Goal: Find specific page/section: Find specific page/section

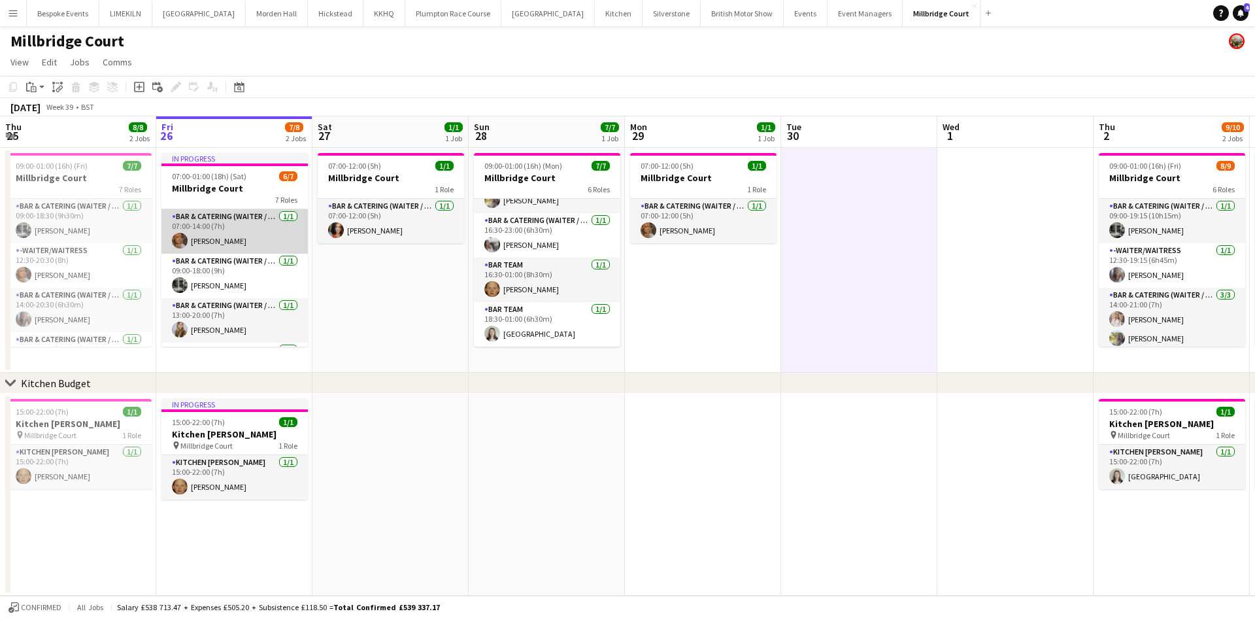
scroll to position [174, 0]
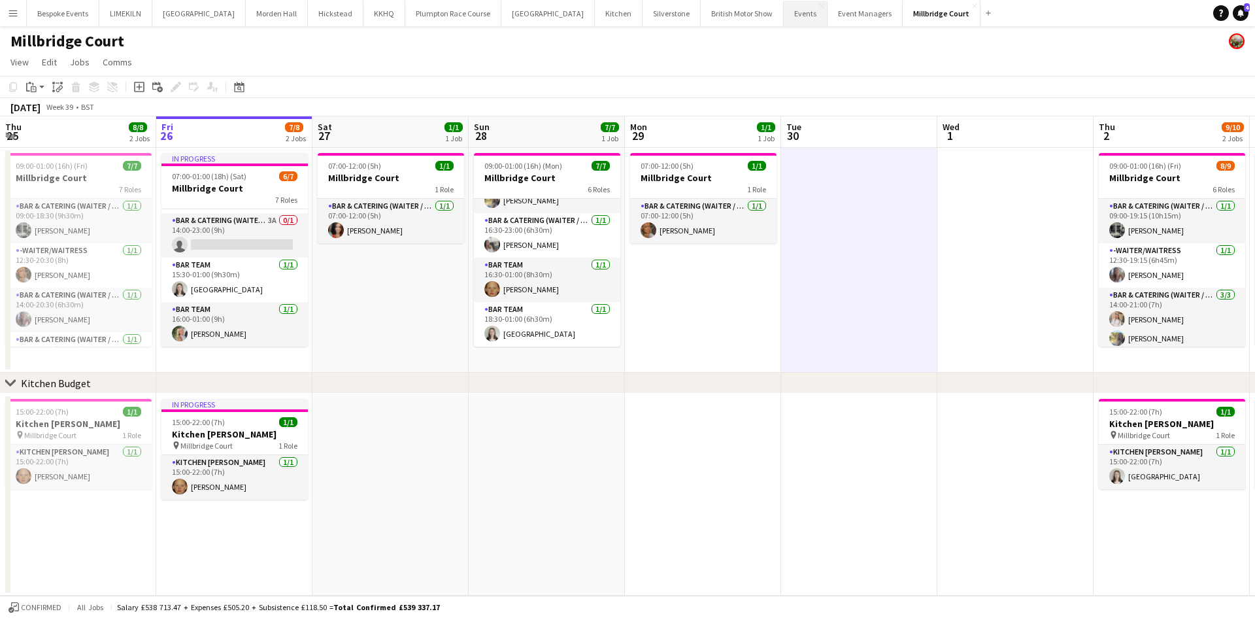
click at [784, 7] on button "Events Close" at bounding box center [806, 13] width 44 height 25
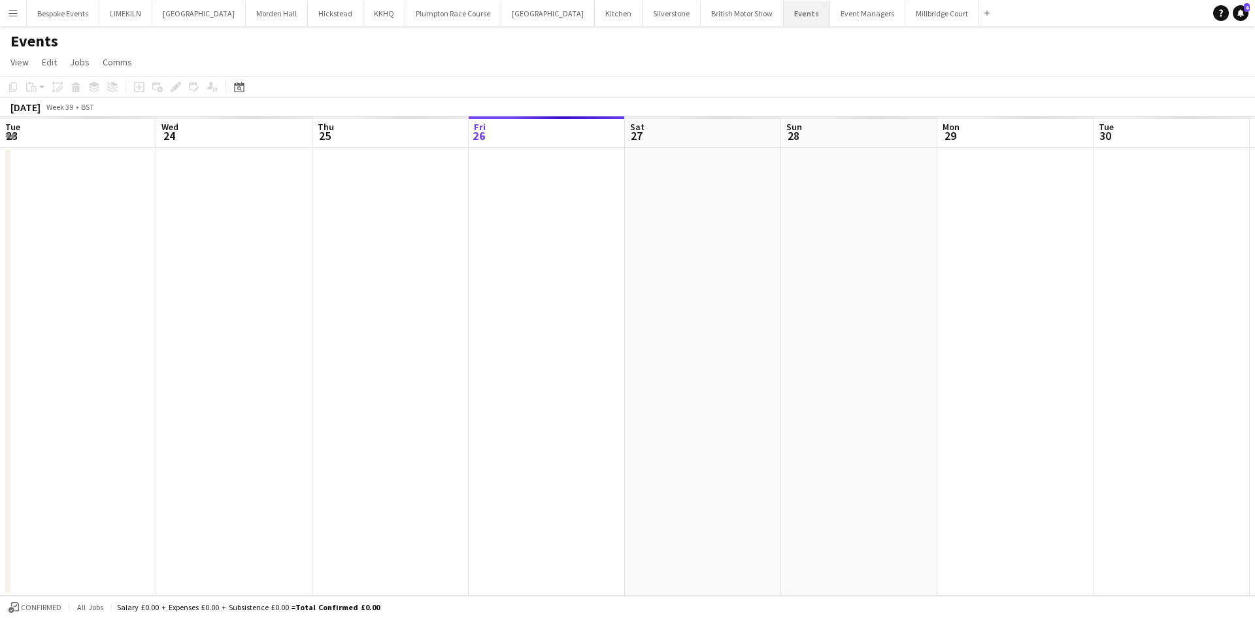
scroll to position [0, 313]
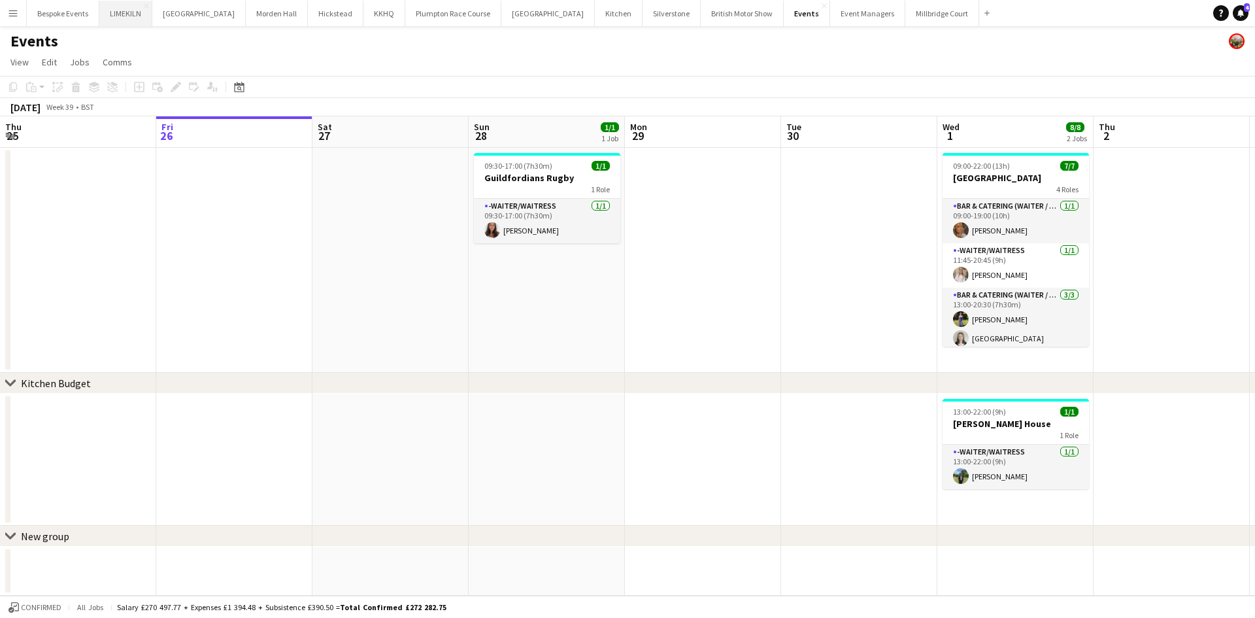
click at [123, 10] on button "LIMEKILN Close" at bounding box center [125, 13] width 53 height 25
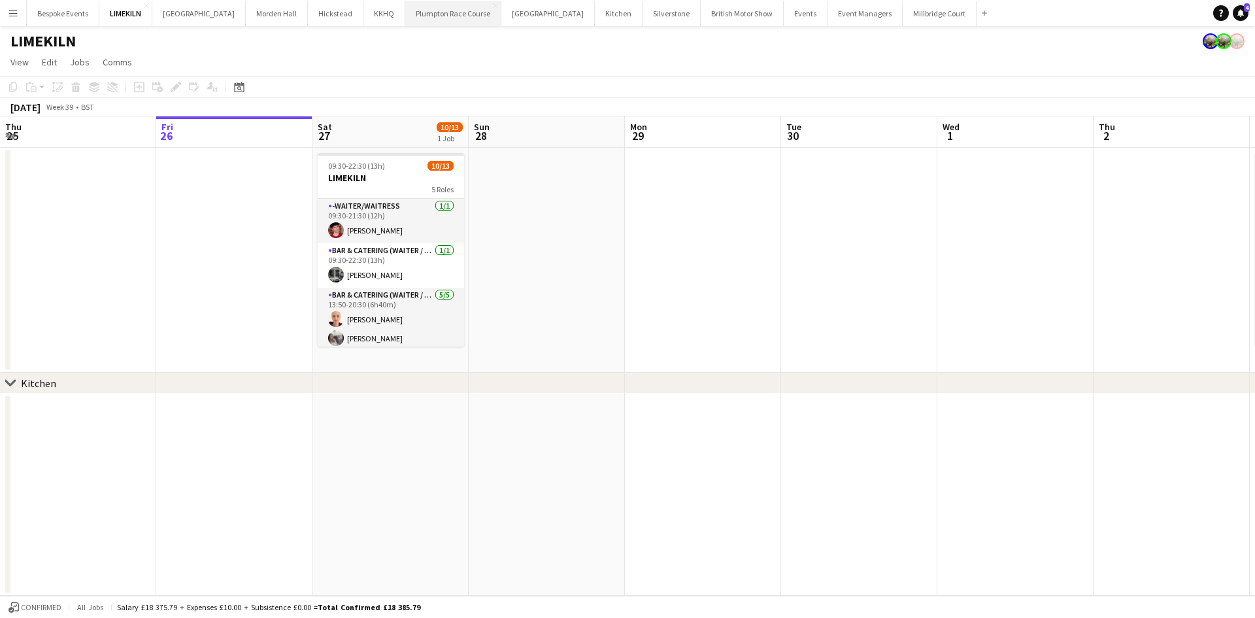
click at [418, 13] on button "Plumpton Race Course Close" at bounding box center [453, 13] width 96 height 25
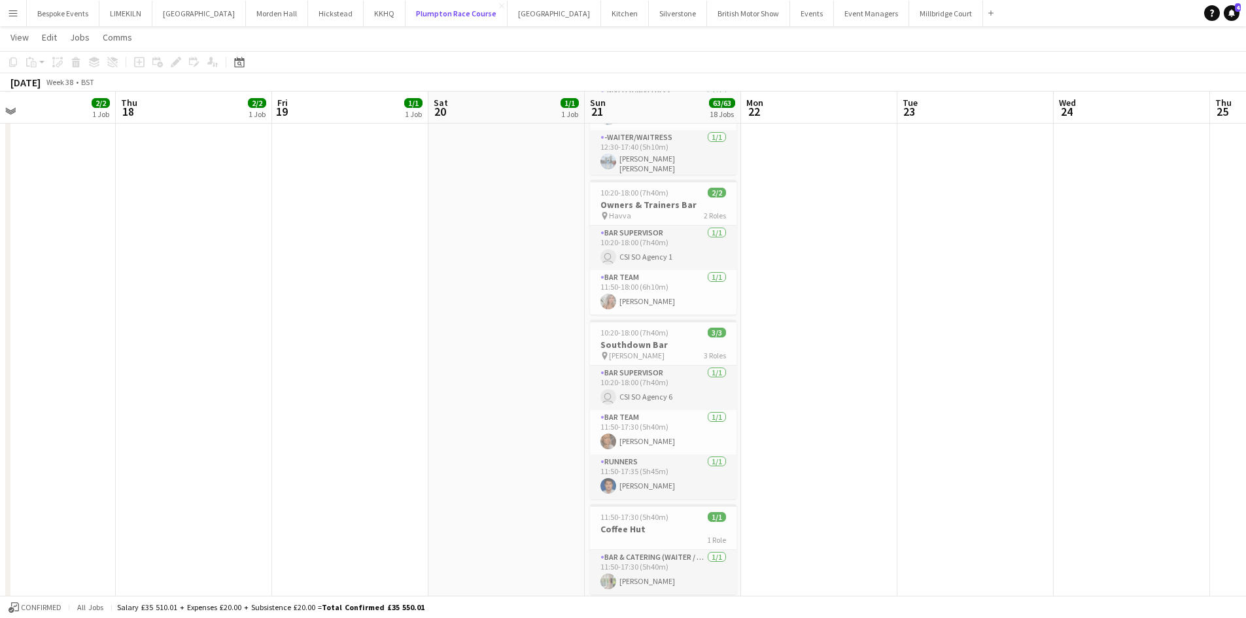
scroll to position [2381, 0]
click at [655, 297] on app-card-role "Bar Team [DATE] 11:50-18:00 (6h10m) [PERSON_NAME]" at bounding box center [663, 291] width 146 height 44
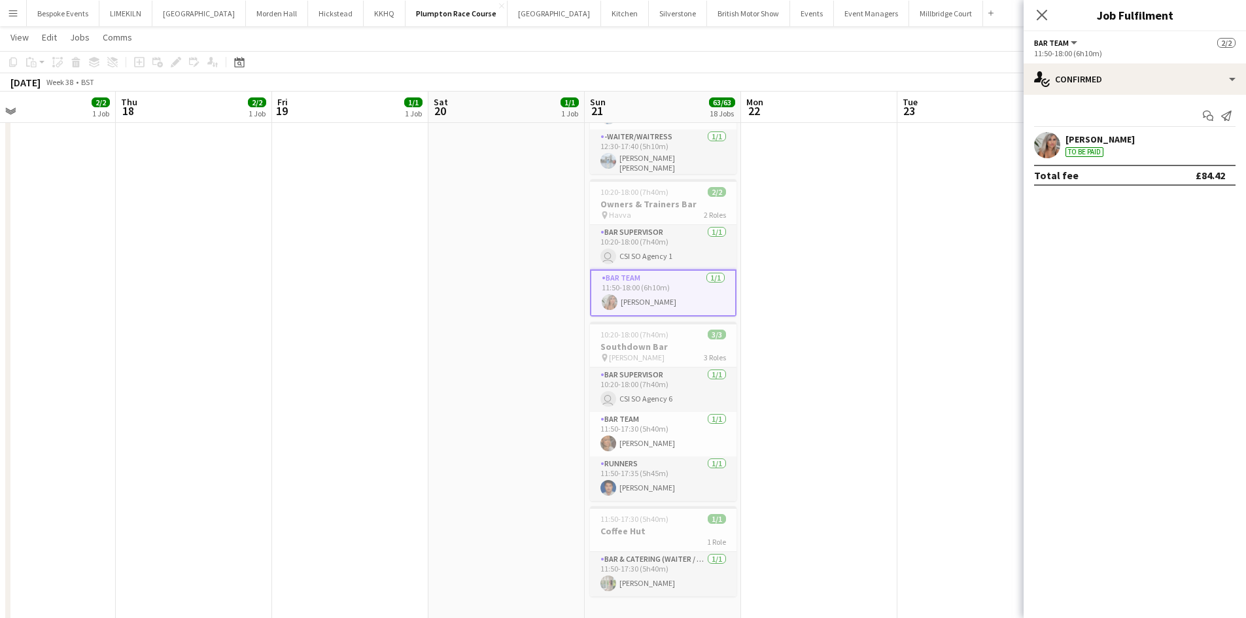
click at [1051, 142] on app-user-avatar at bounding box center [1047, 145] width 26 height 26
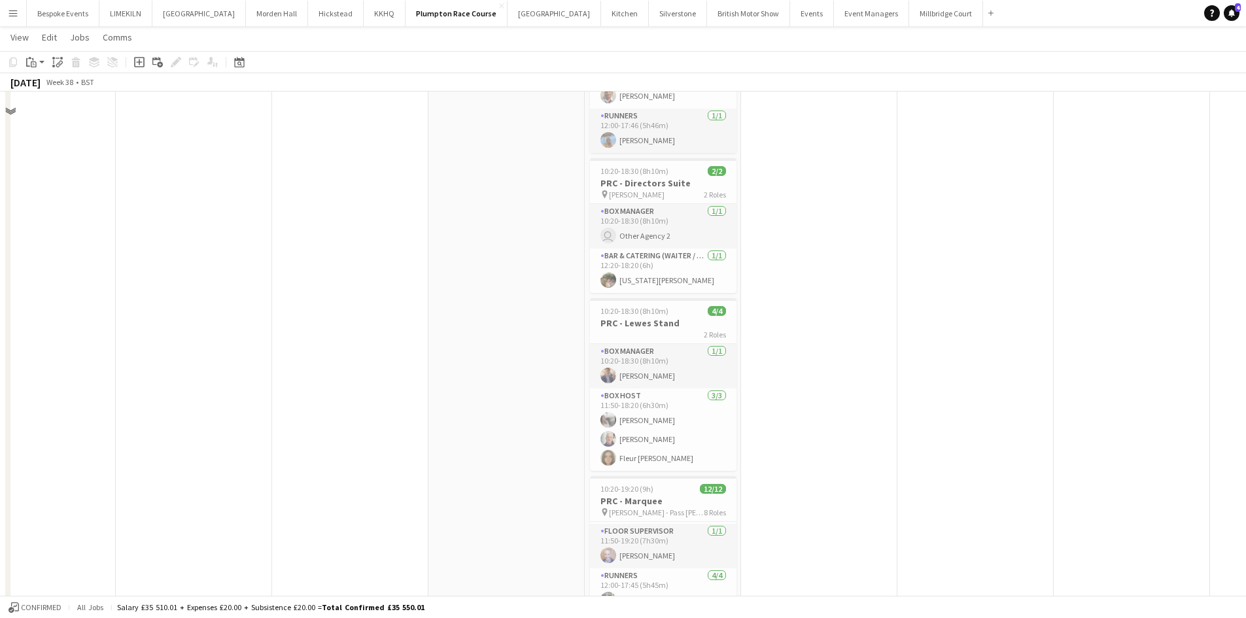
scroll to position [210, 0]
